Goal: Information Seeking & Learning: Learn about a topic

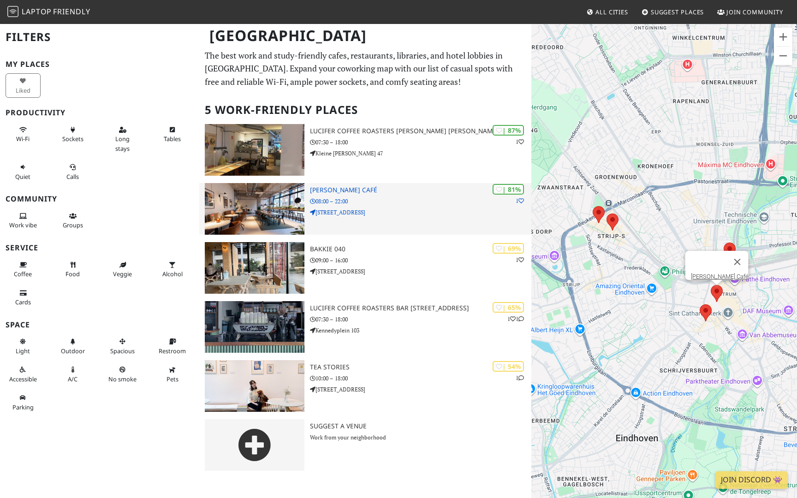
click at [322, 196] on div "| 81% 1 Douwe Egberts Café 08:00 – 22:00 Vrijstraat 7" at bounding box center [420, 209] width 221 height 52
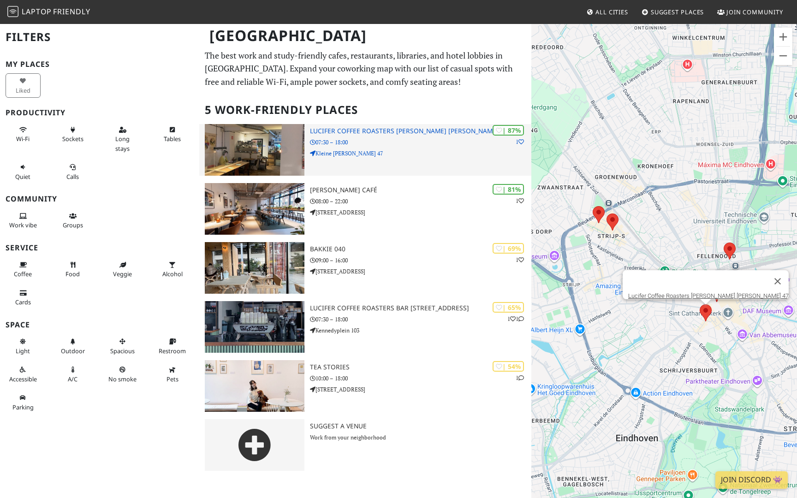
click at [313, 149] on p "Kleine [PERSON_NAME] 47" at bounding box center [420, 153] width 221 height 9
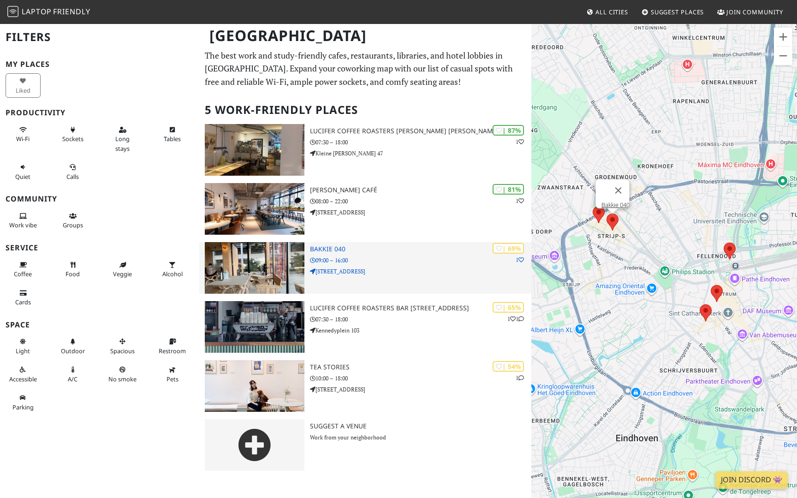
click at [238, 267] on img at bounding box center [255, 268] width 100 height 52
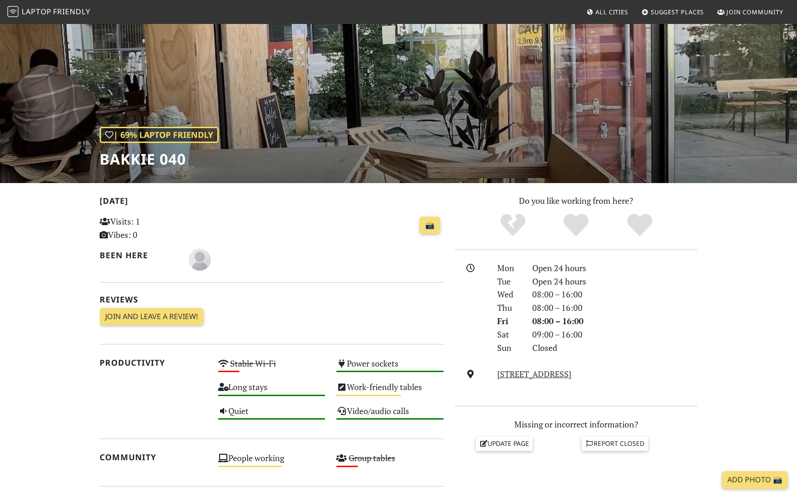
scroll to position [42, 0]
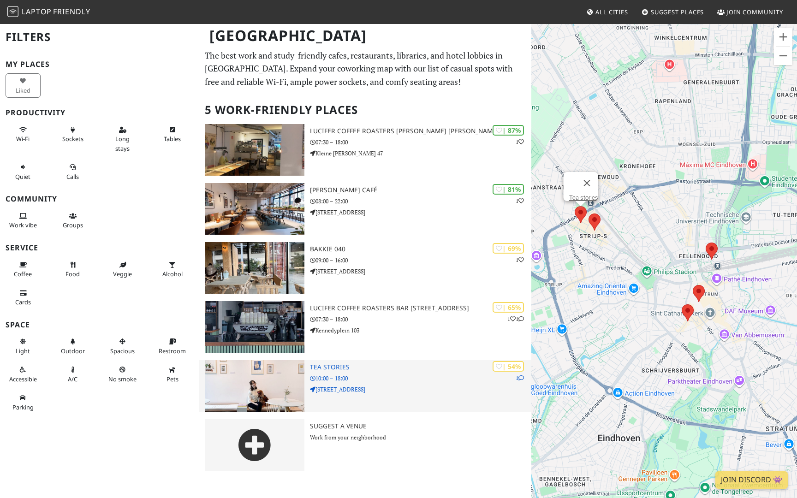
click at [251, 381] on img at bounding box center [255, 386] width 100 height 52
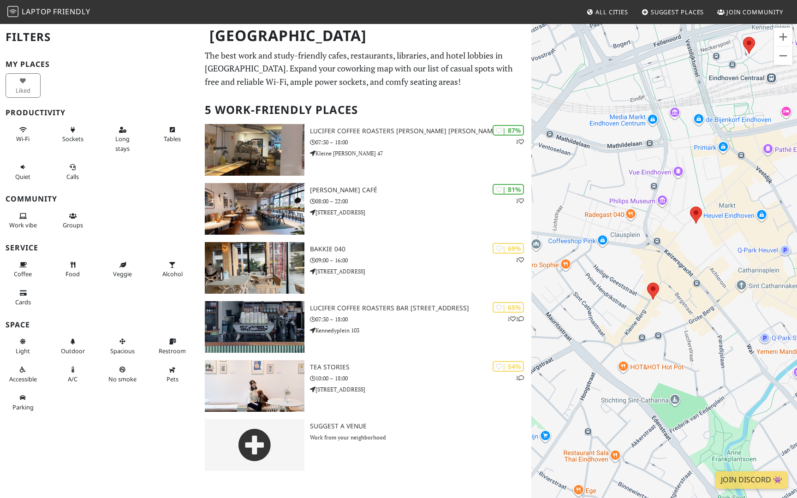
drag, startPoint x: 729, startPoint y: 246, endPoint x: 613, endPoint y: 231, distance: 117.2
click at [613, 231] on div at bounding box center [664, 272] width 266 height 498
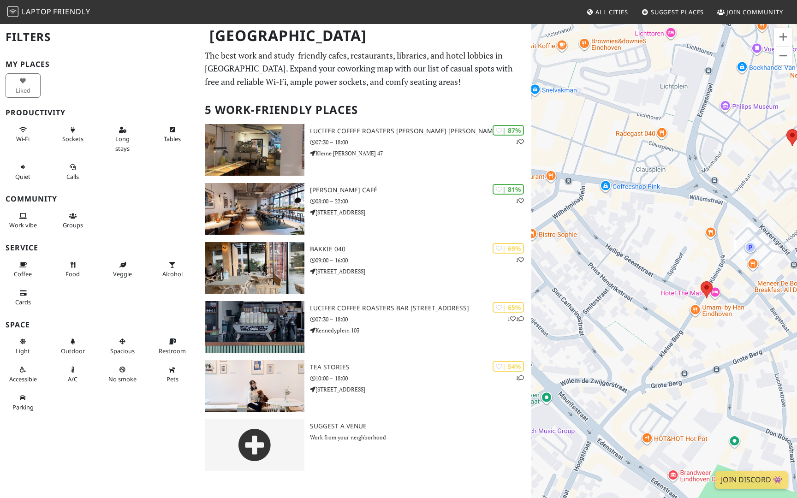
click at [720, 291] on div at bounding box center [664, 272] width 266 height 498
click at [701, 281] on area at bounding box center [701, 281] width 0 height 0
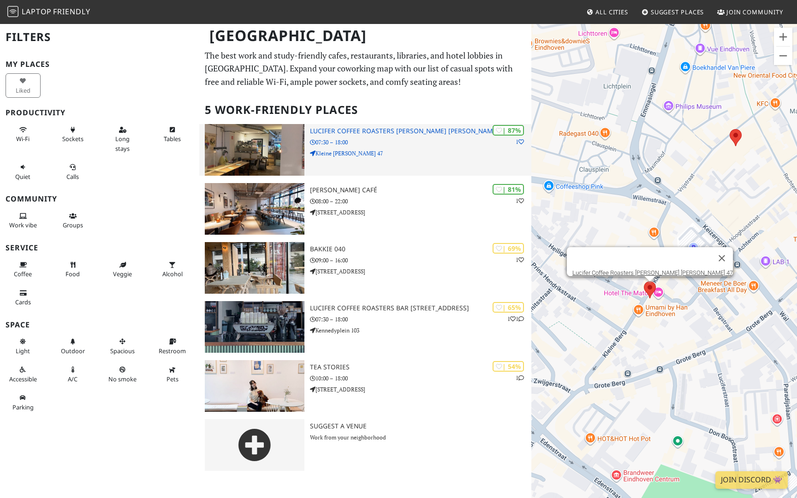
click at [248, 150] on img at bounding box center [255, 150] width 100 height 52
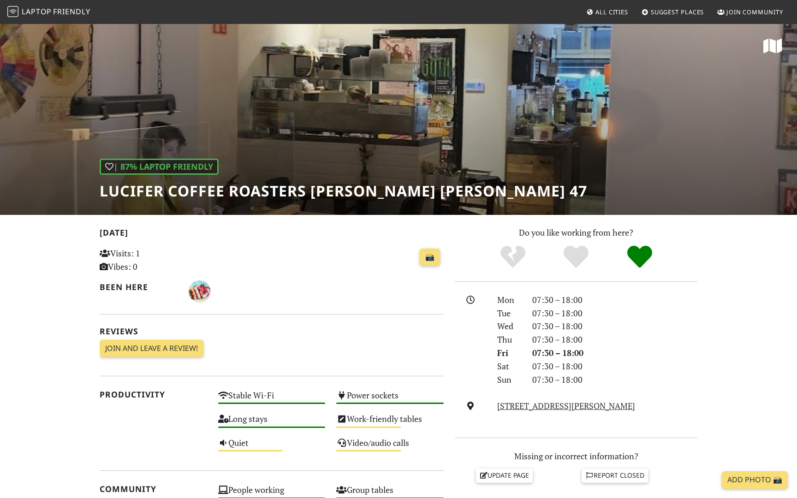
click at [334, 92] on div "| 87% Laptop Friendly Lucifer Coffee Roasters [PERSON_NAME] [PERSON_NAME] 47" at bounding box center [398, 119] width 797 height 192
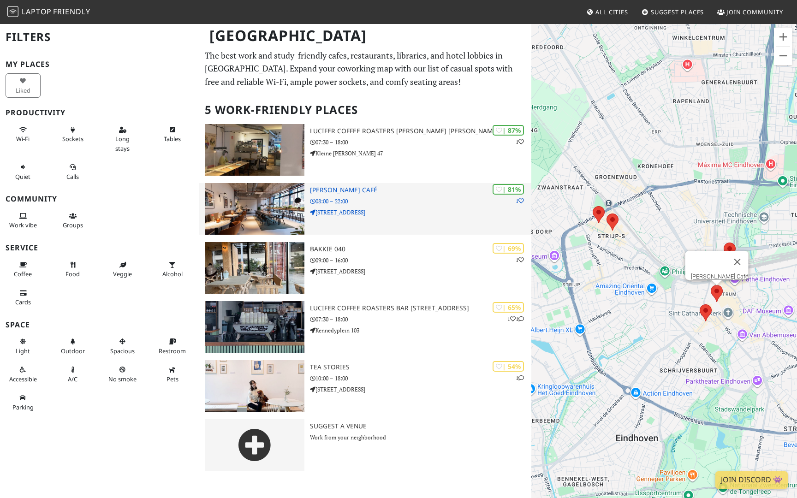
click at [235, 226] on img at bounding box center [255, 209] width 100 height 52
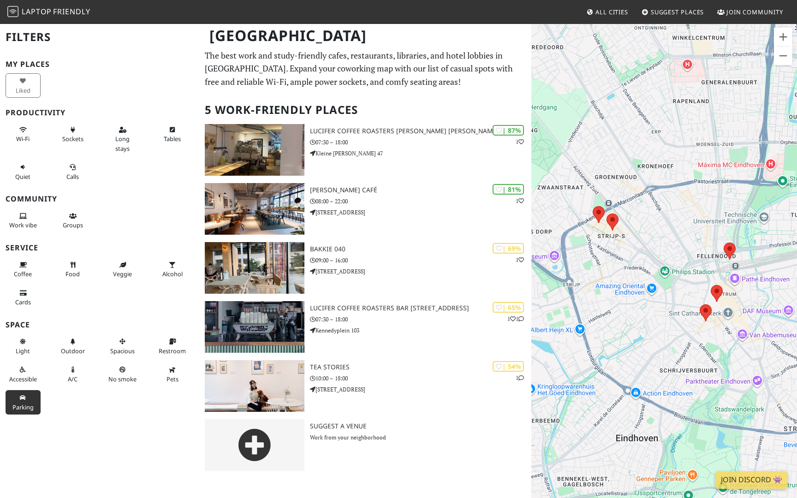
click at [18, 405] on span "Parking" at bounding box center [22, 407] width 21 height 8
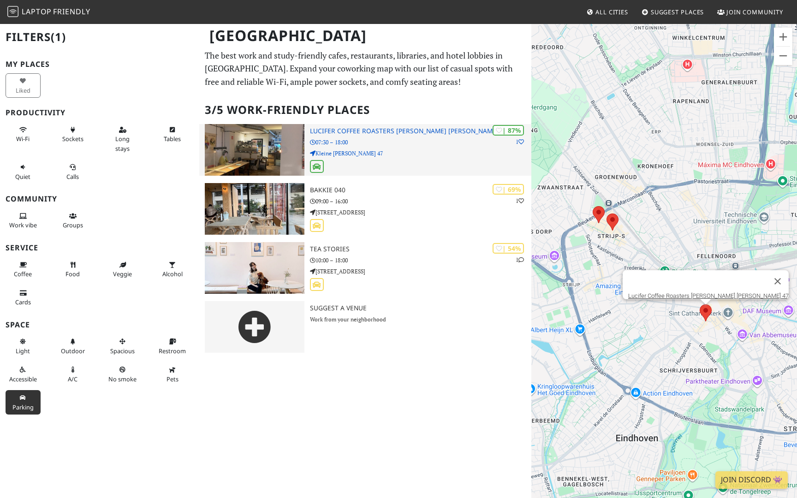
click at [244, 150] on img at bounding box center [255, 150] width 100 height 52
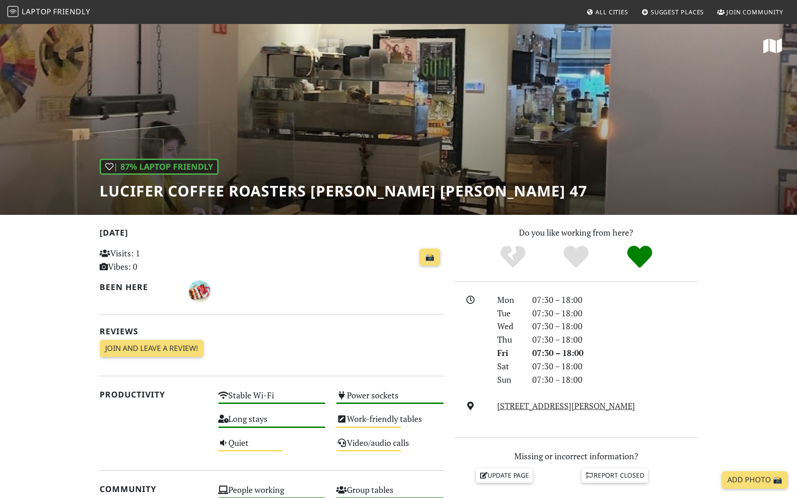
click at [334, 182] on h1 "Lucifer Coffee Roasters [PERSON_NAME] [PERSON_NAME] 47" at bounding box center [344, 191] width 488 height 18
click at [334, 189] on h1 "Lucifer Coffee Roasters [PERSON_NAME] [PERSON_NAME] 47" at bounding box center [344, 191] width 488 height 18
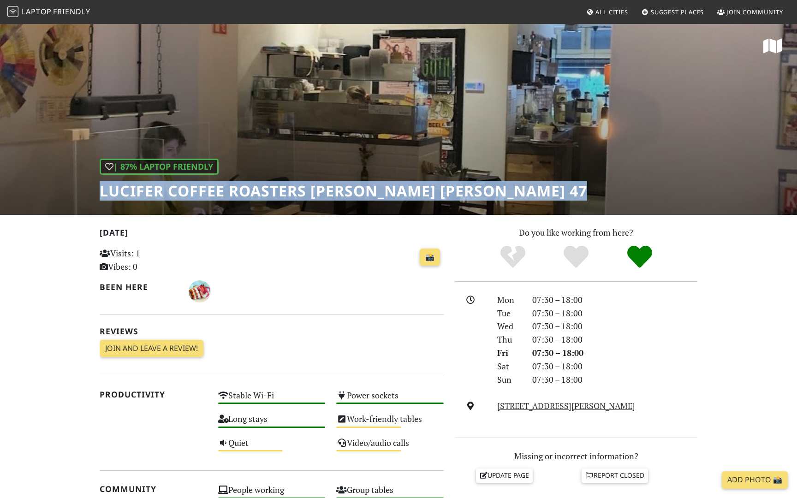
click at [334, 189] on h1 "Lucifer Coffee Roasters BAR kleine berg 47" at bounding box center [344, 191] width 488 height 18
copy div "Lucifer Coffee Roasters BAR kleine berg 47"
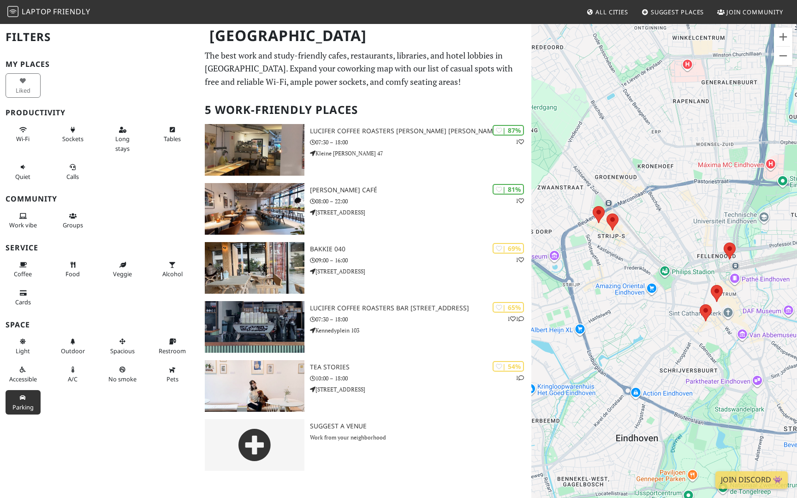
click at [18, 406] on span "Parking" at bounding box center [22, 407] width 21 height 8
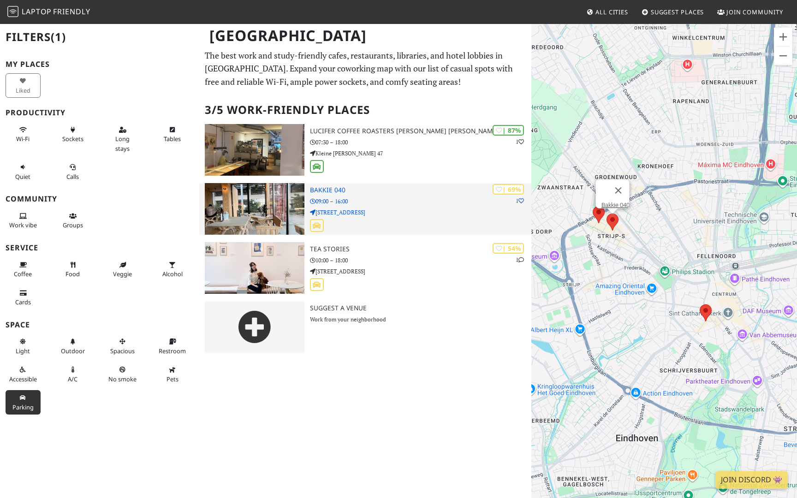
click at [242, 203] on img at bounding box center [255, 209] width 100 height 52
